Goal: Use online tool/utility: Utilize a website feature to perform a specific function

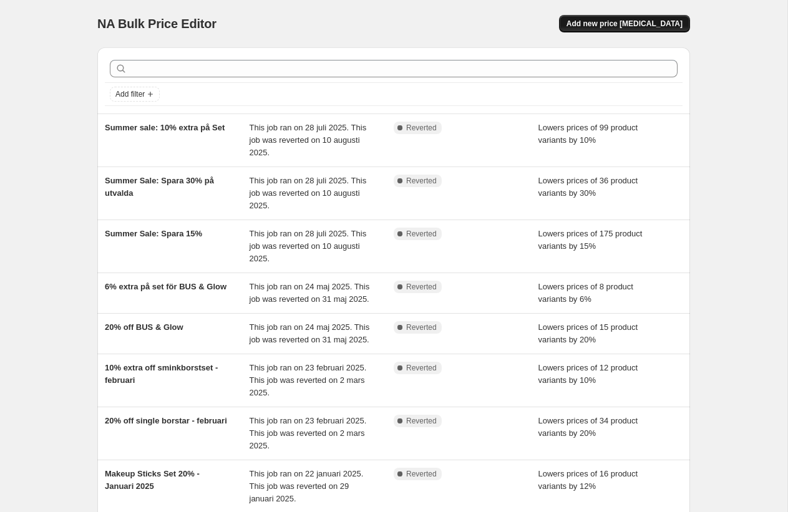
click at [602, 24] on span "Add new price [MEDICAL_DATA]" at bounding box center [625, 24] width 116 height 10
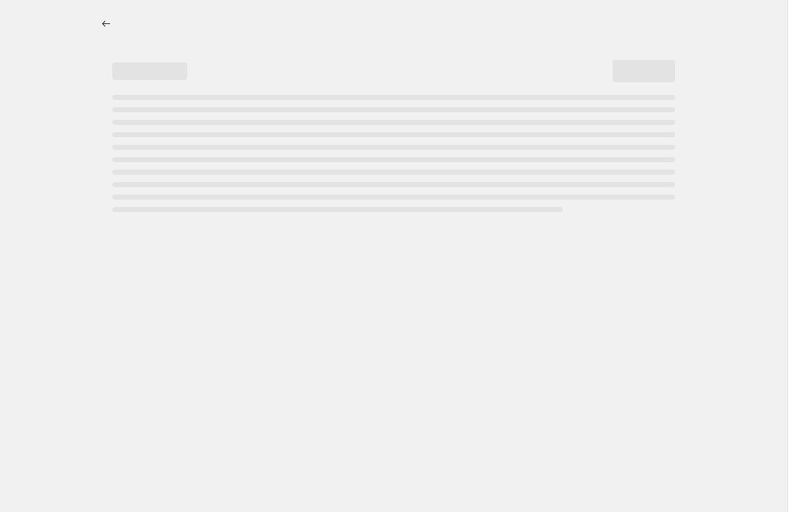
select select "percentage"
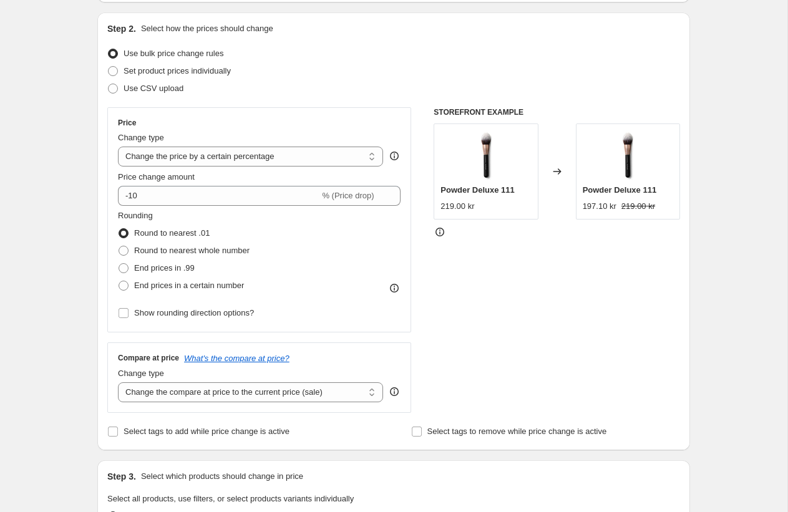
scroll to position [127, 0]
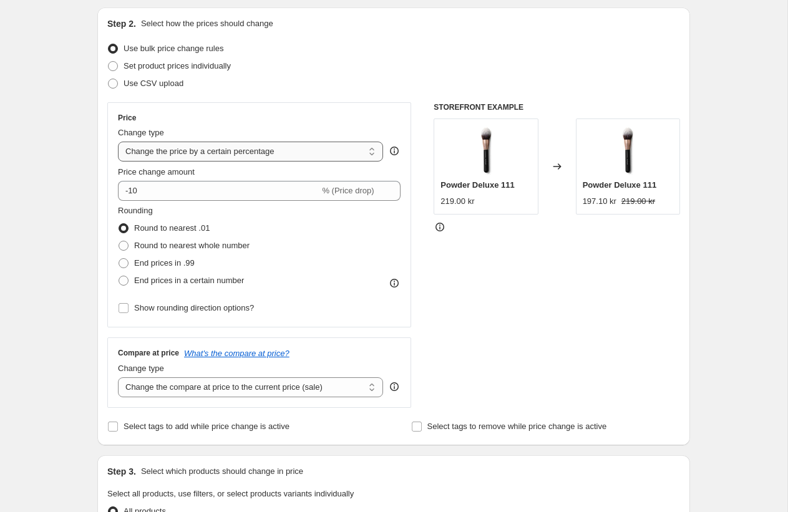
click at [265, 152] on select "Change the price to a certain amount Change the price by a certain amount Chang…" at bounding box center [250, 152] width 265 height 20
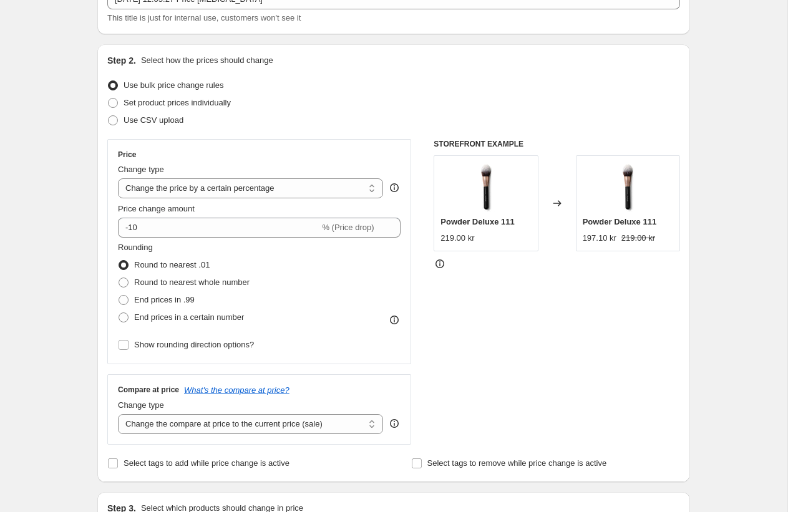
scroll to position [0, 0]
